Goal: Information Seeking & Learning: Learn about a topic

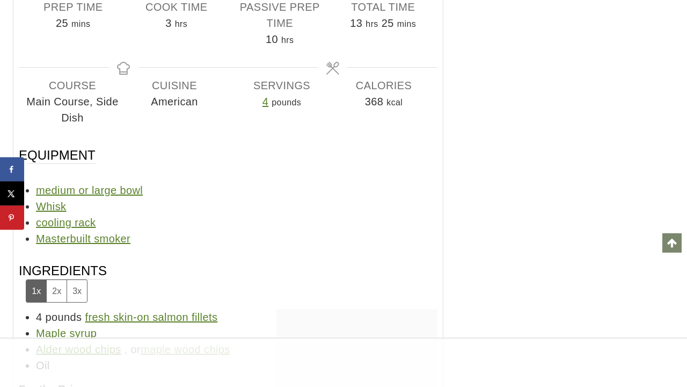
scroll to position [6080, 0]
